Goal: Complete application form

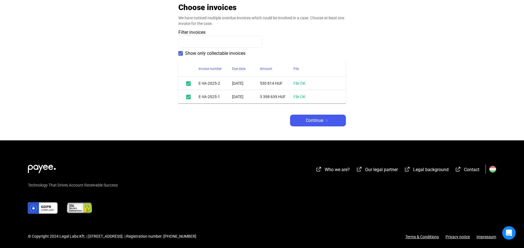
scroll to position [122, 0]
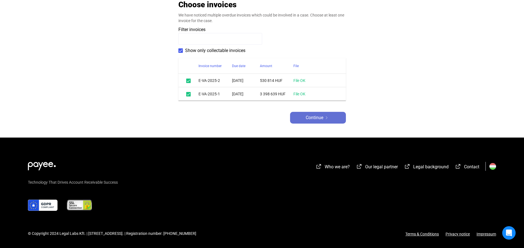
click at [307, 120] on span "Continue" at bounding box center [315, 117] width 18 height 7
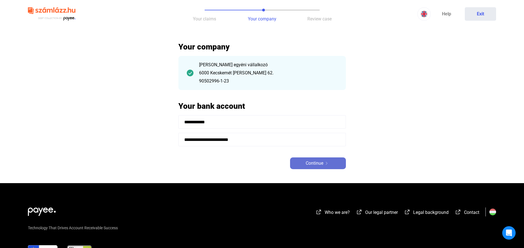
click at [314, 161] on span "Continue" at bounding box center [315, 163] width 18 height 7
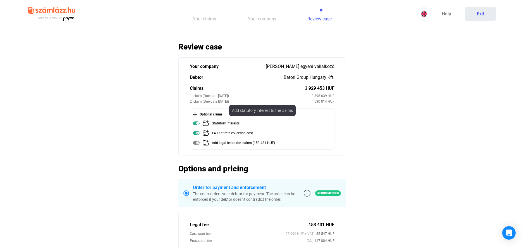
click at [197, 124] on img at bounding box center [196, 123] width 7 height 7
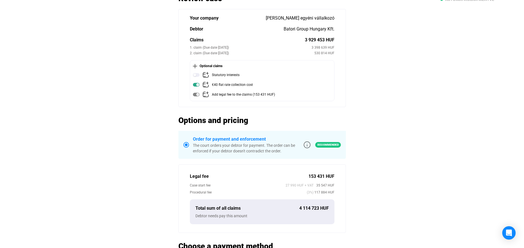
scroll to position [67, 0]
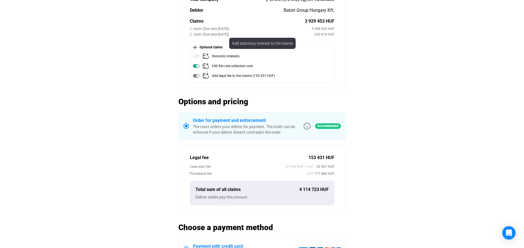
click at [198, 55] on img at bounding box center [196, 56] width 7 height 7
click at [195, 46] on img at bounding box center [195, 47] width 4 height 4
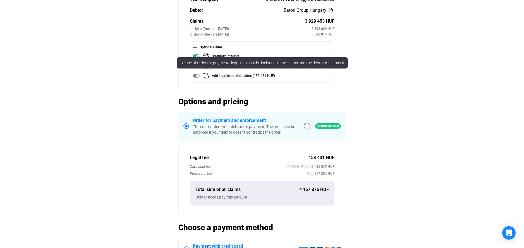
click at [197, 55] on mat-tooltip-component "In case of order for payments legal fee must be included in the claims and the …" at bounding box center [262, 62] width 179 height 19
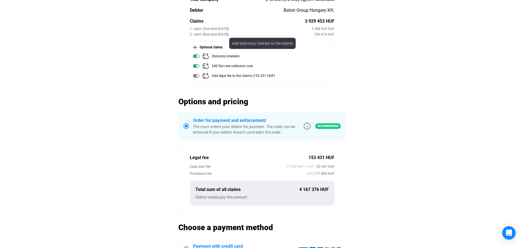
click at [195, 56] on img at bounding box center [196, 56] width 7 height 7
click at [204, 57] on img at bounding box center [206, 56] width 7 height 7
click at [198, 57] on img at bounding box center [196, 56] width 7 height 7
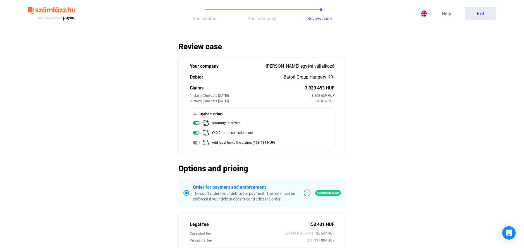
scroll to position [0, 0]
